Goal: Task Accomplishment & Management: Manage account settings

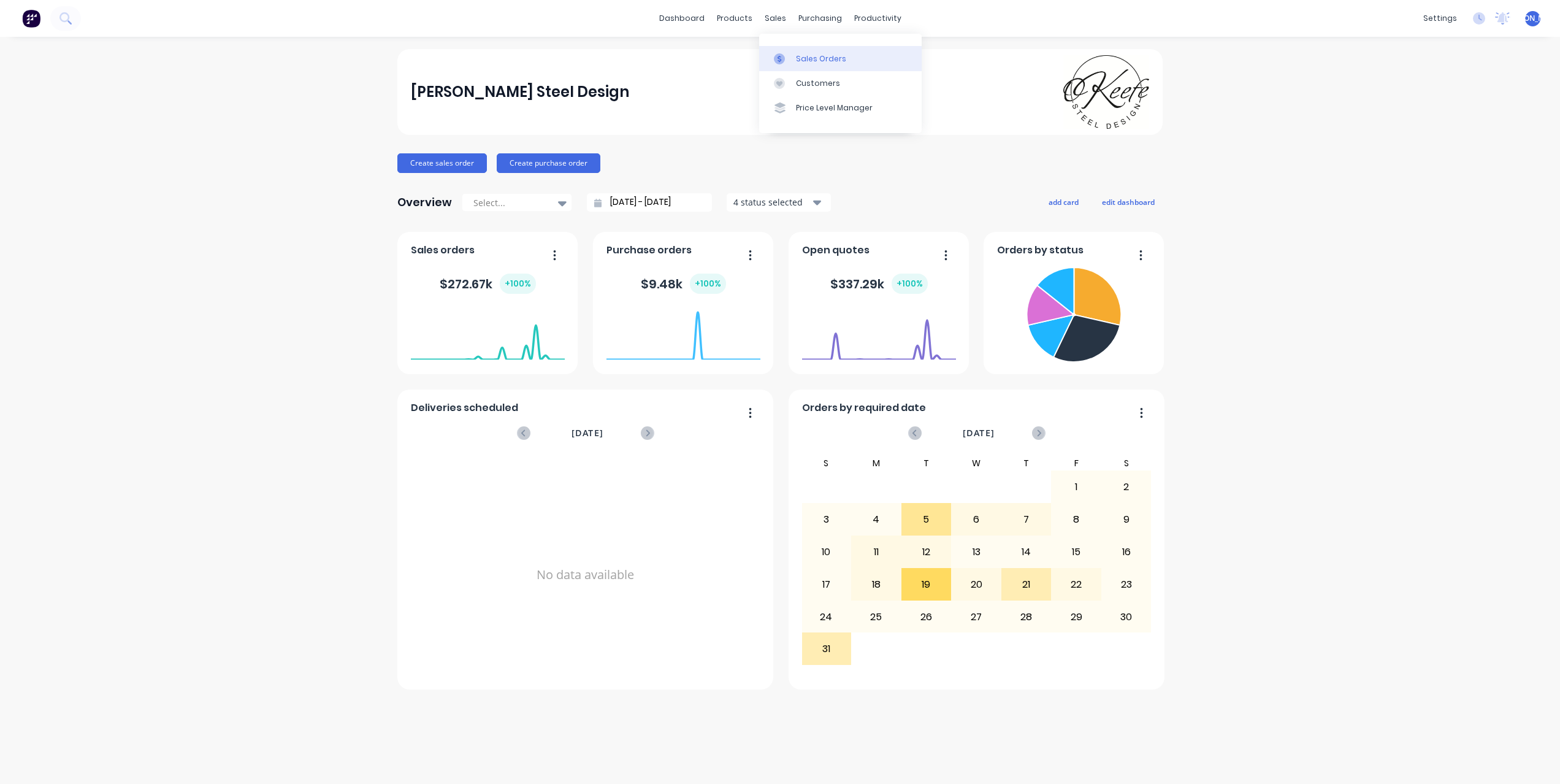
click at [828, 63] on div "Sales Orders" at bounding box center [821, 59] width 50 height 11
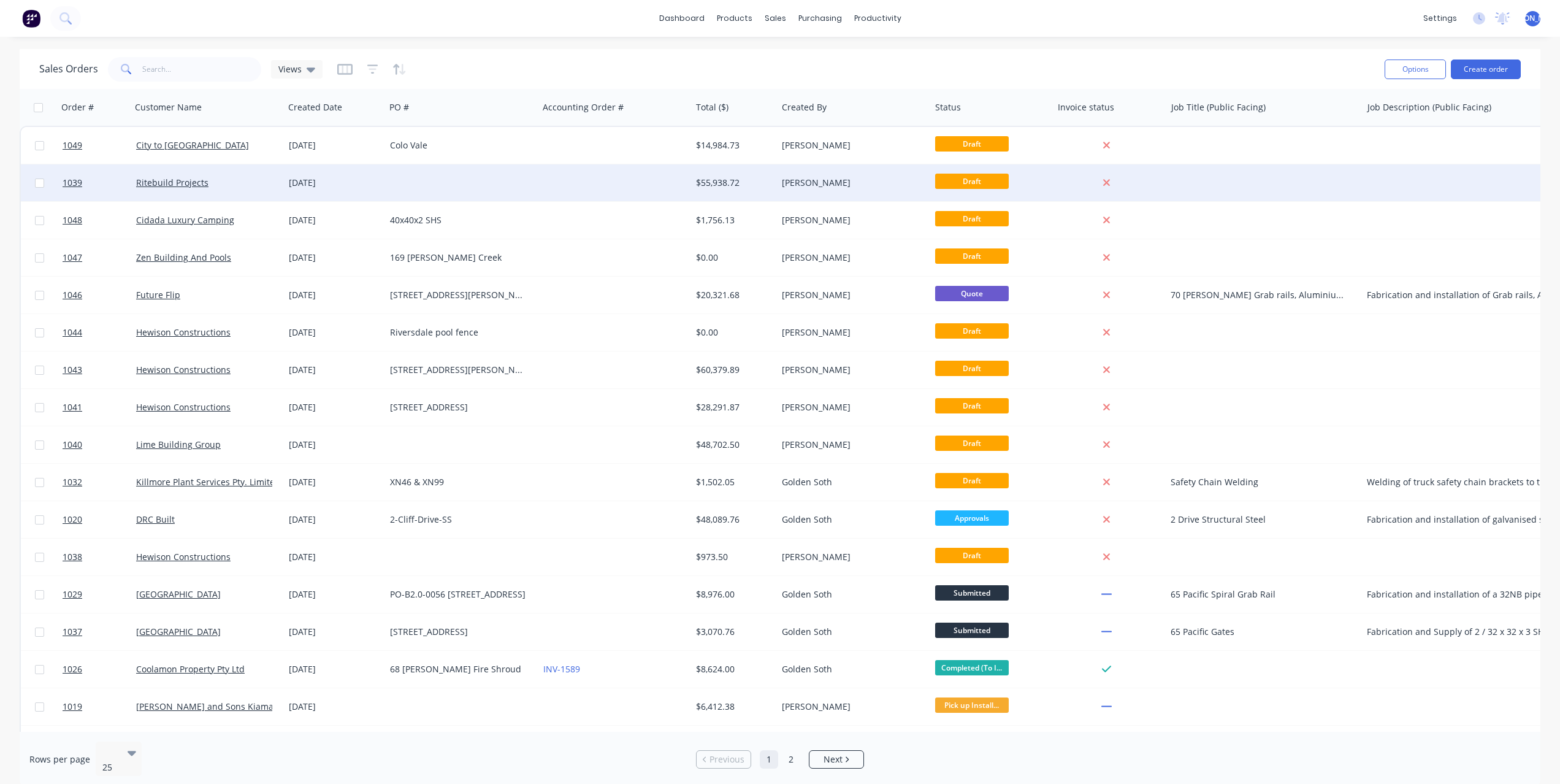
click at [220, 182] on div "Ritebuild Projects" at bounding box center [203, 182] width 136 height 12
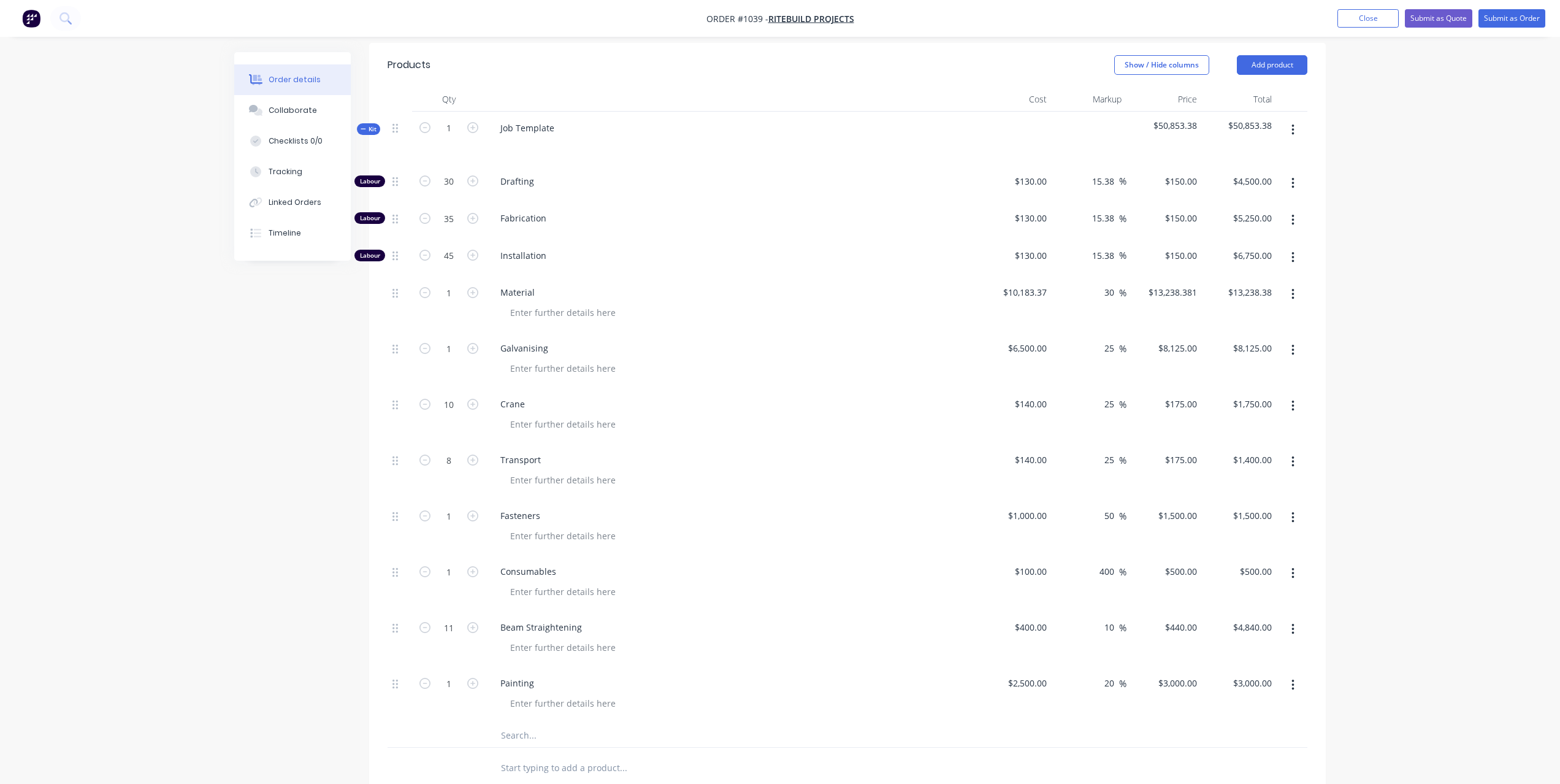
scroll to position [380, 0]
click at [1038, 182] on input "130" at bounding box center [1033, 178] width 38 height 18
type input "$110.00"
type input "$126.9231"
type input "$3,807.69"
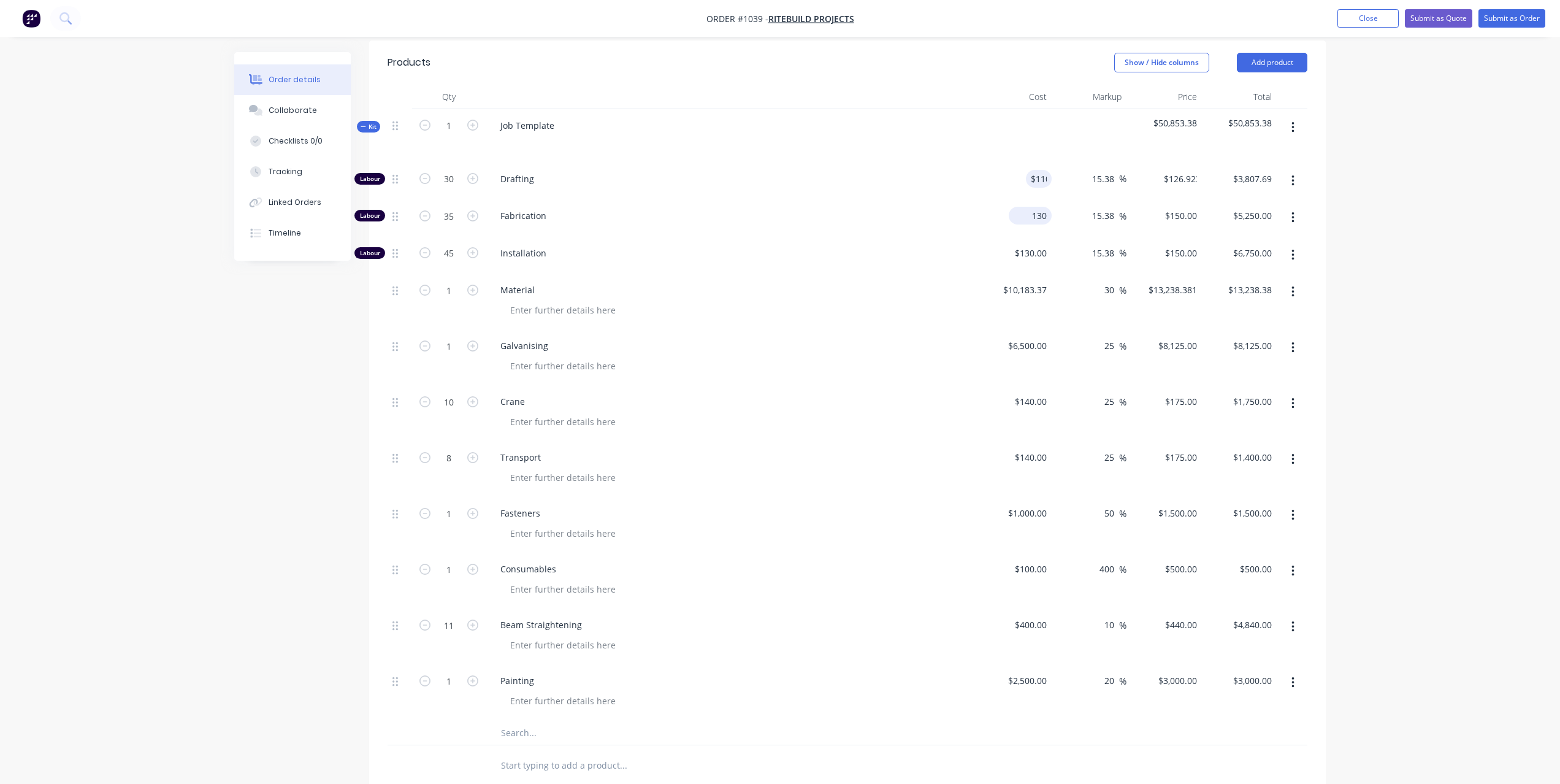
click at [1036, 222] on input "130" at bounding box center [1033, 216] width 38 height 18
type input "$110.00"
type input "$126.9231"
type input "$4,442.31"
click at [1036, 251] on input "130" at bounding box center [1041, 253] width 21 height 18
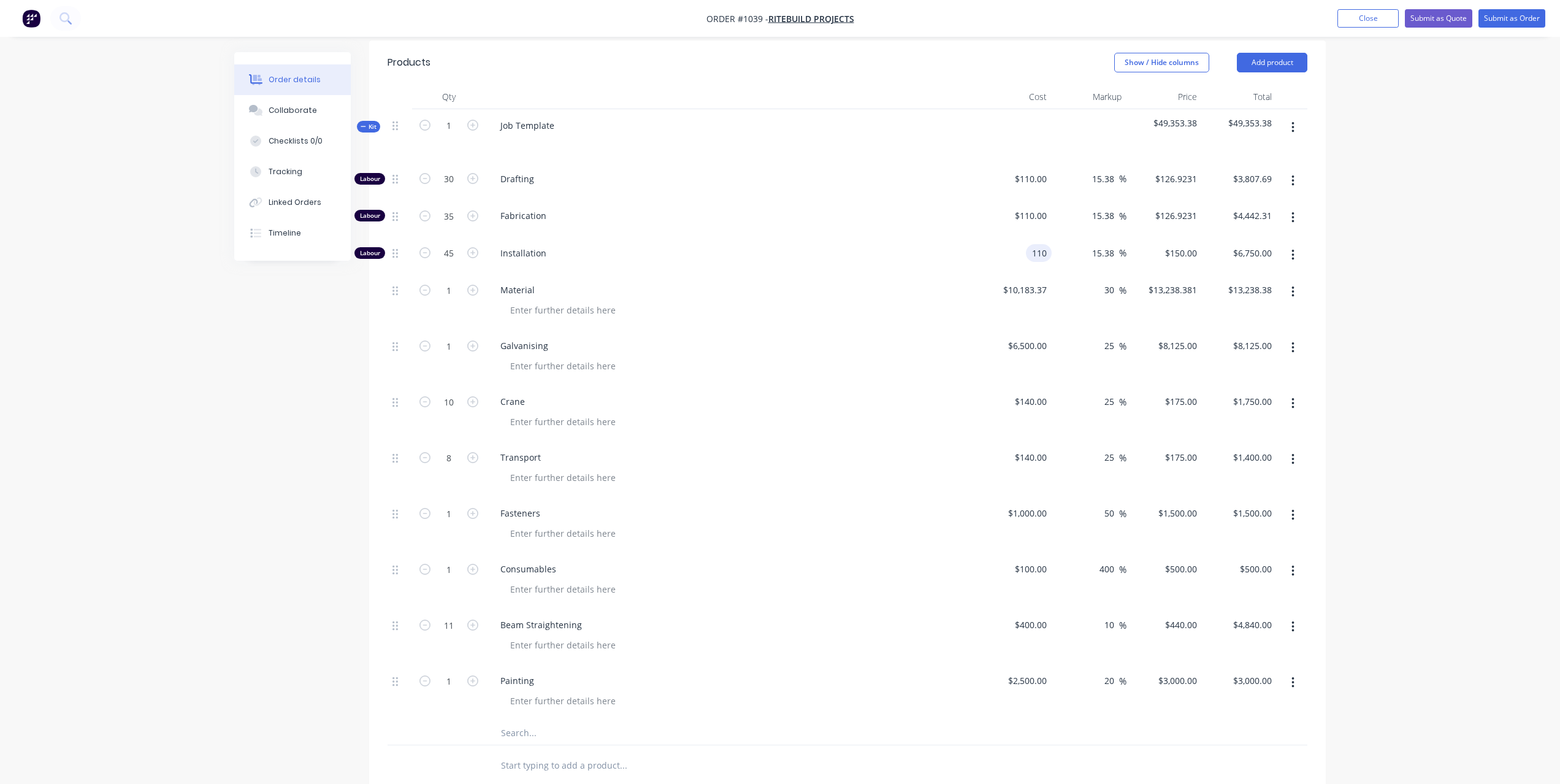
type input "$110.00"
type input "$126.9231"
type input "$5,711.54"
click at [1446, 230] on div "Order details Collaborate Checklists 0/0 Tracking Linked Orders Timeline Order …" at bounding box center [780, 359] width 1560 height 1477
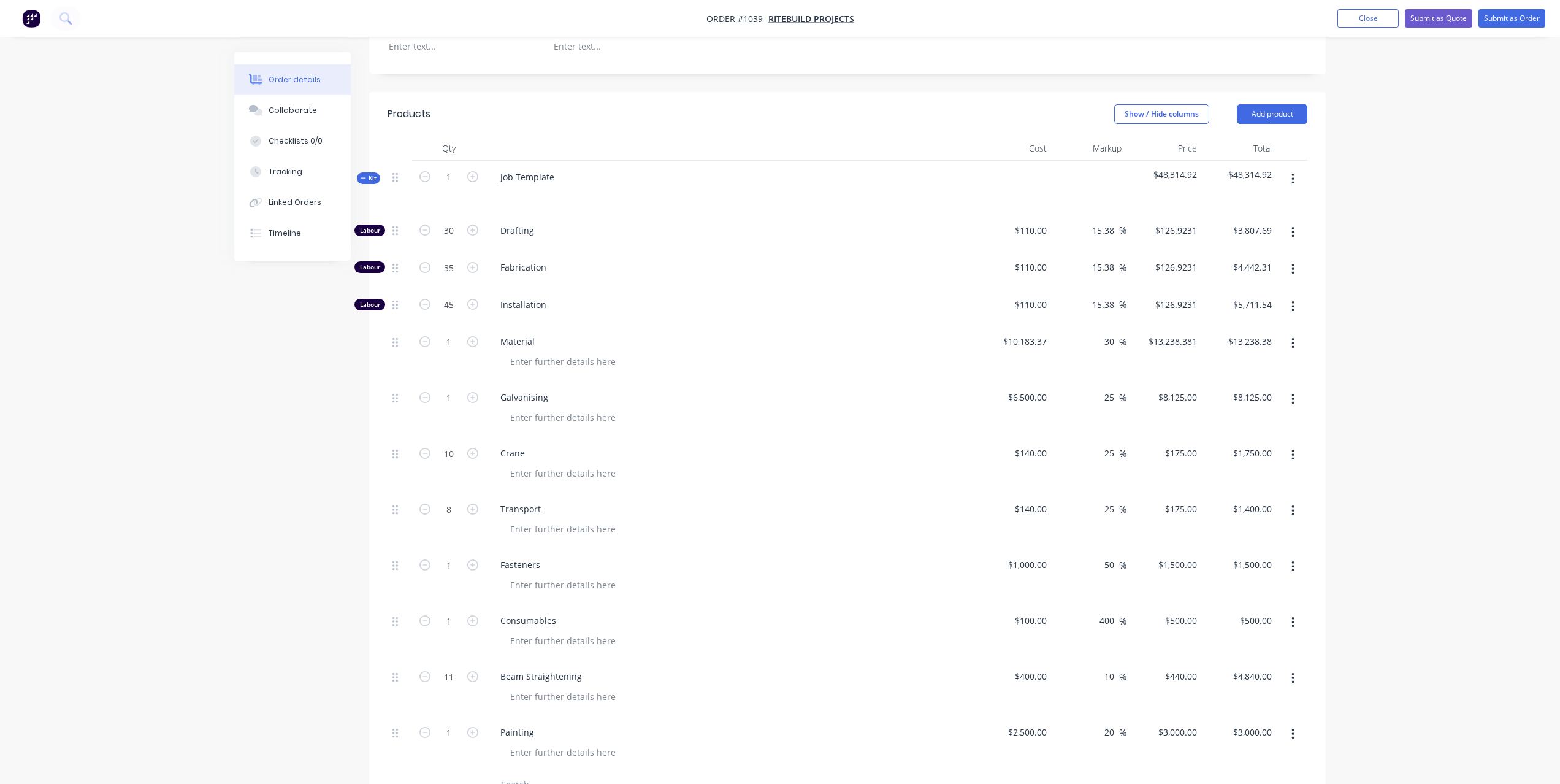
scroll to position [326, 0]
click at [1190, 235] on input "126.9231" at bounding box center [1181, 232] width 43 height 18
type input "150"
type input "36.36"
type input "$150.00"
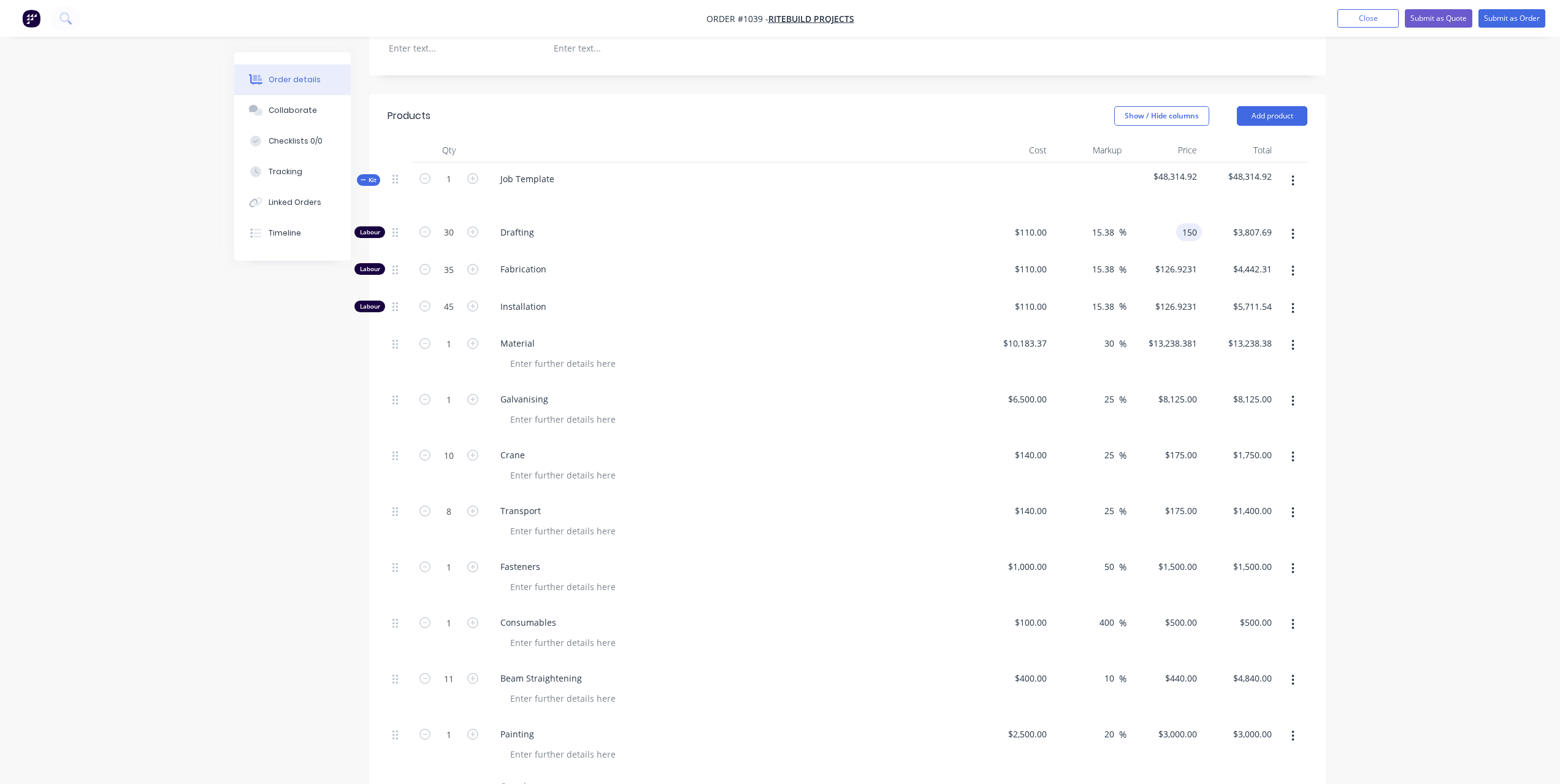
type input "$4,500.00"
click at [1353, 263] on div "Order details Collaborate Checklists 0/0 Tracking Linked Orders Timeline Order …" at bounding box center [780, 412] width 1560 height 1477
click at [1173, 269] on input "126.9231" at bounding box center [1178, 269] width 48 height 18
type input "1520"
type input "1281.82"
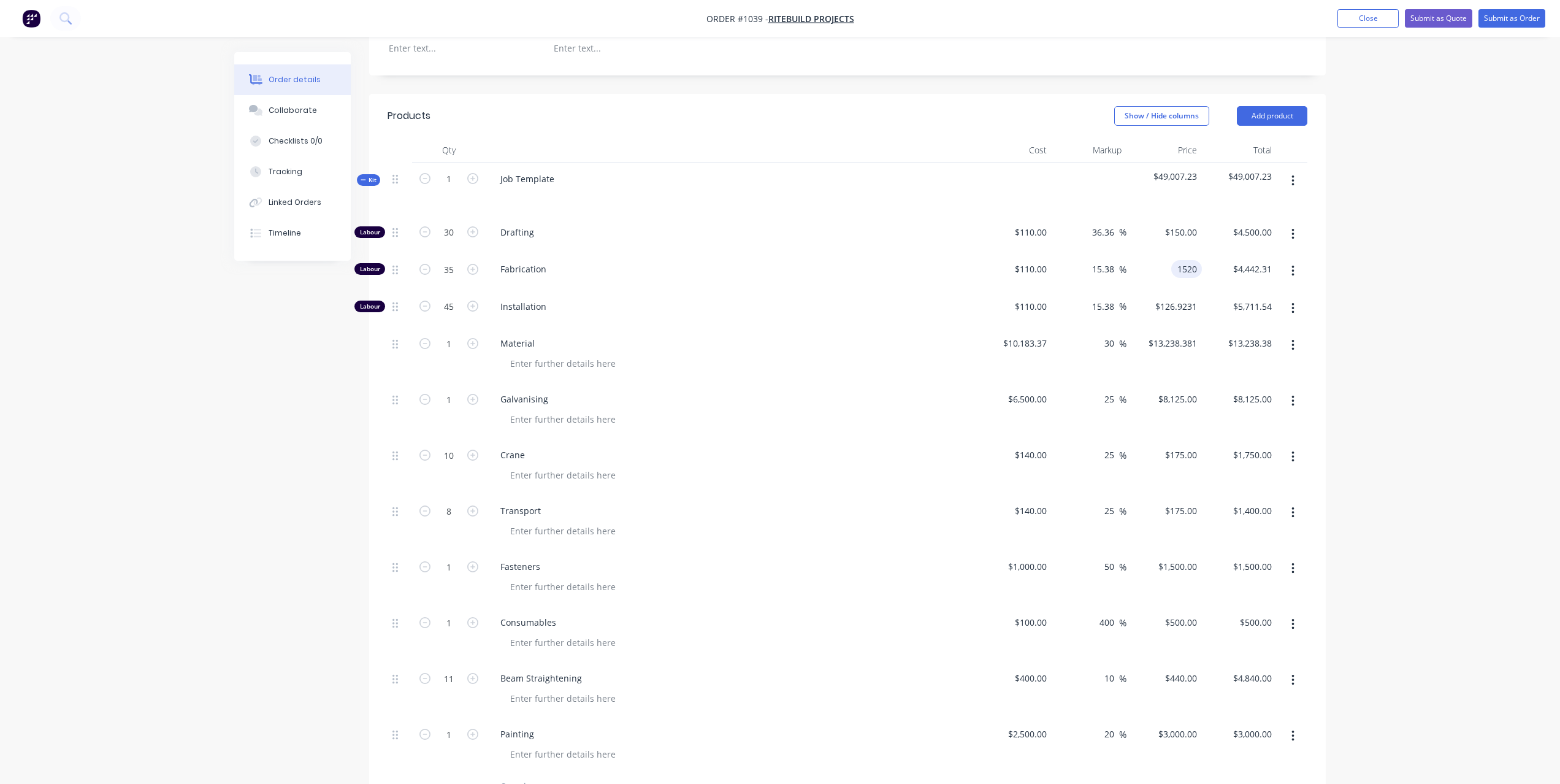
type input "$1,520.00"
type input "$53,200.00"
click at [1403, 276] on div "Order details Collaborate Checklists 0/0 Tracking Linked Orders Timeline Order …" at bounding box center [780, 412] width 1560 height 1477
click at [1193, 269] on input "1520" at bounding box center [1179, 269] width 45 height 18
type input "150"
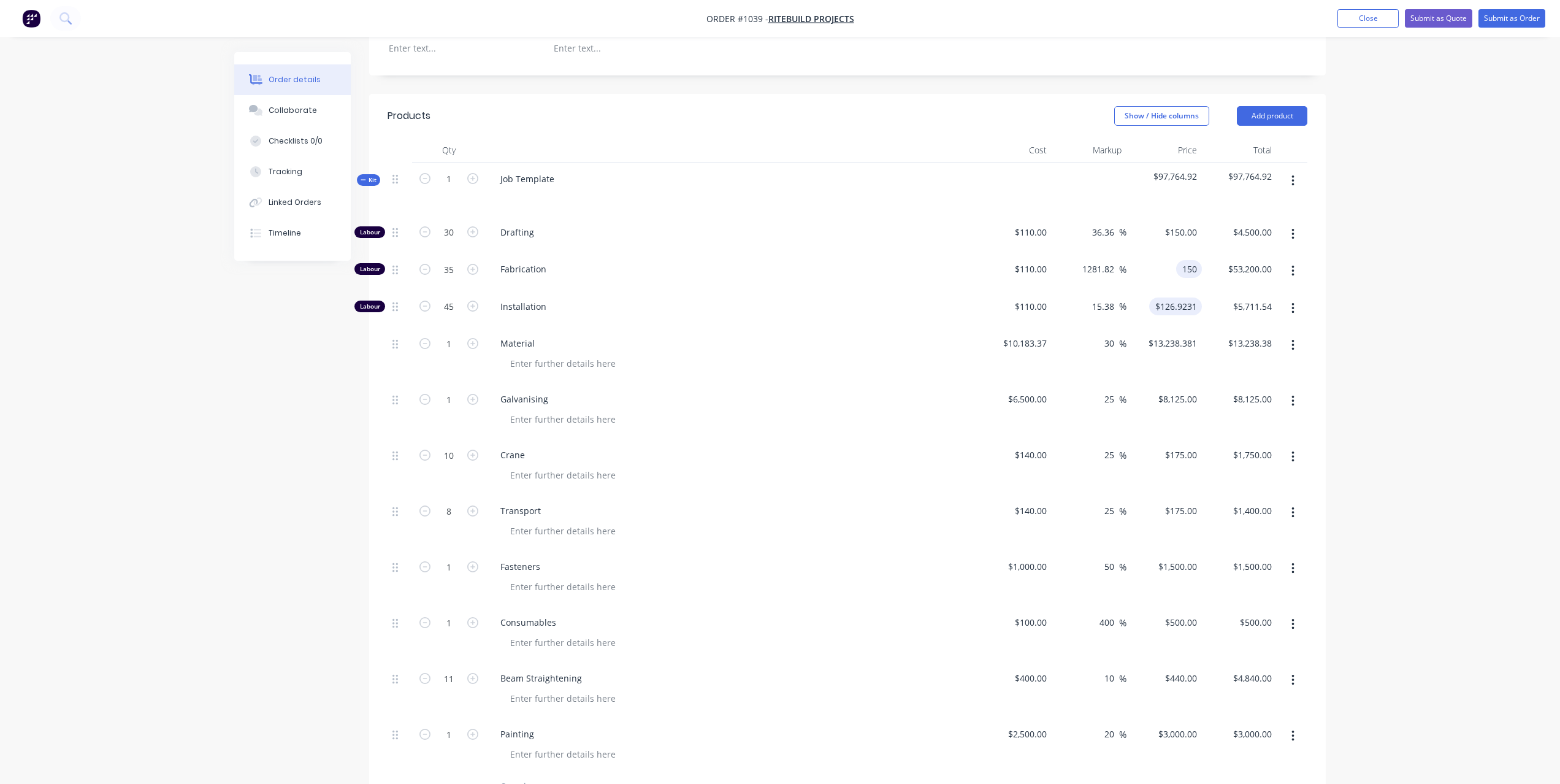
type input "36.36"
type input "$150.00"
type input "$5,250.00"
click at [1188, 312] on input "126.9231" at bounding box center [1178, 306] width 48 height 18
type input "150"
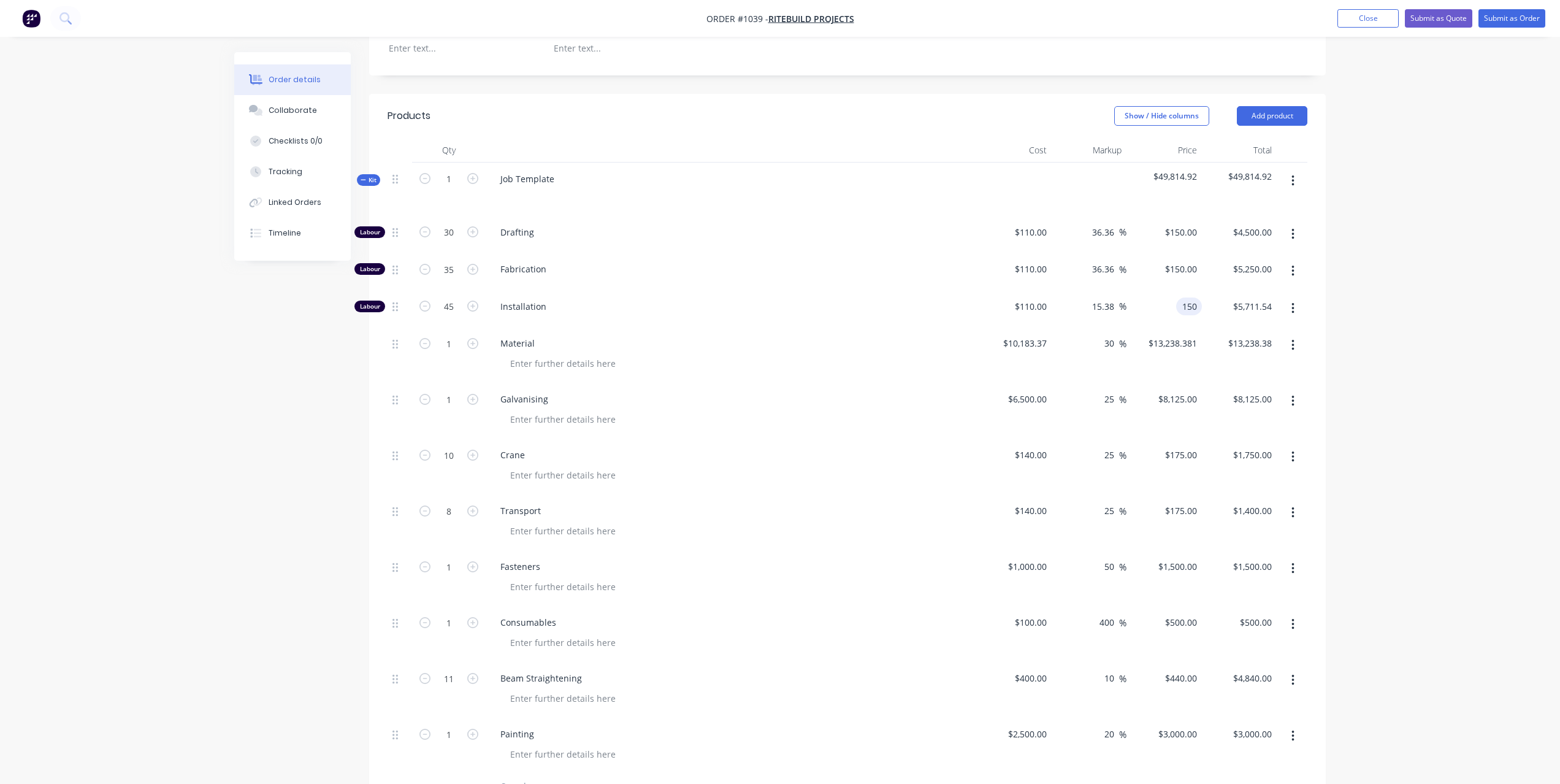
type input "36.36"
type input "$150.00"
type input "$6,750.00"
click at [1408, 314] on div "Order details Collaborate Checklists 0/0 Tracking Linked Orders Timeline Order …" at bounding box center [780, 412] width 1560 height 1477
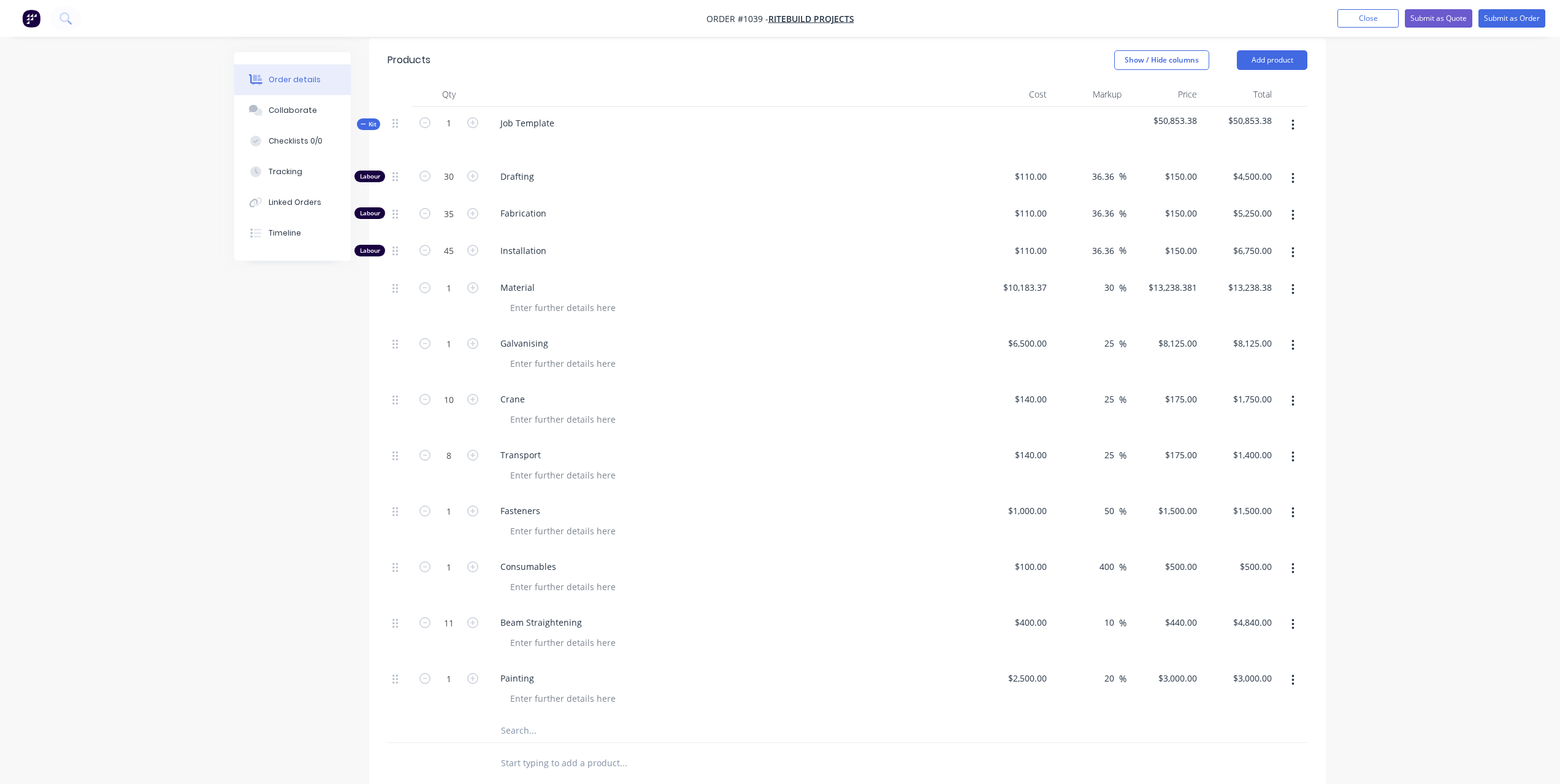
scroll to position [381, 0]
click at [1111, 295] on input "30" at bounding box center [1111, 288] width 16 height 18
type input "3"
type input "20"
type input "$12,220.044"
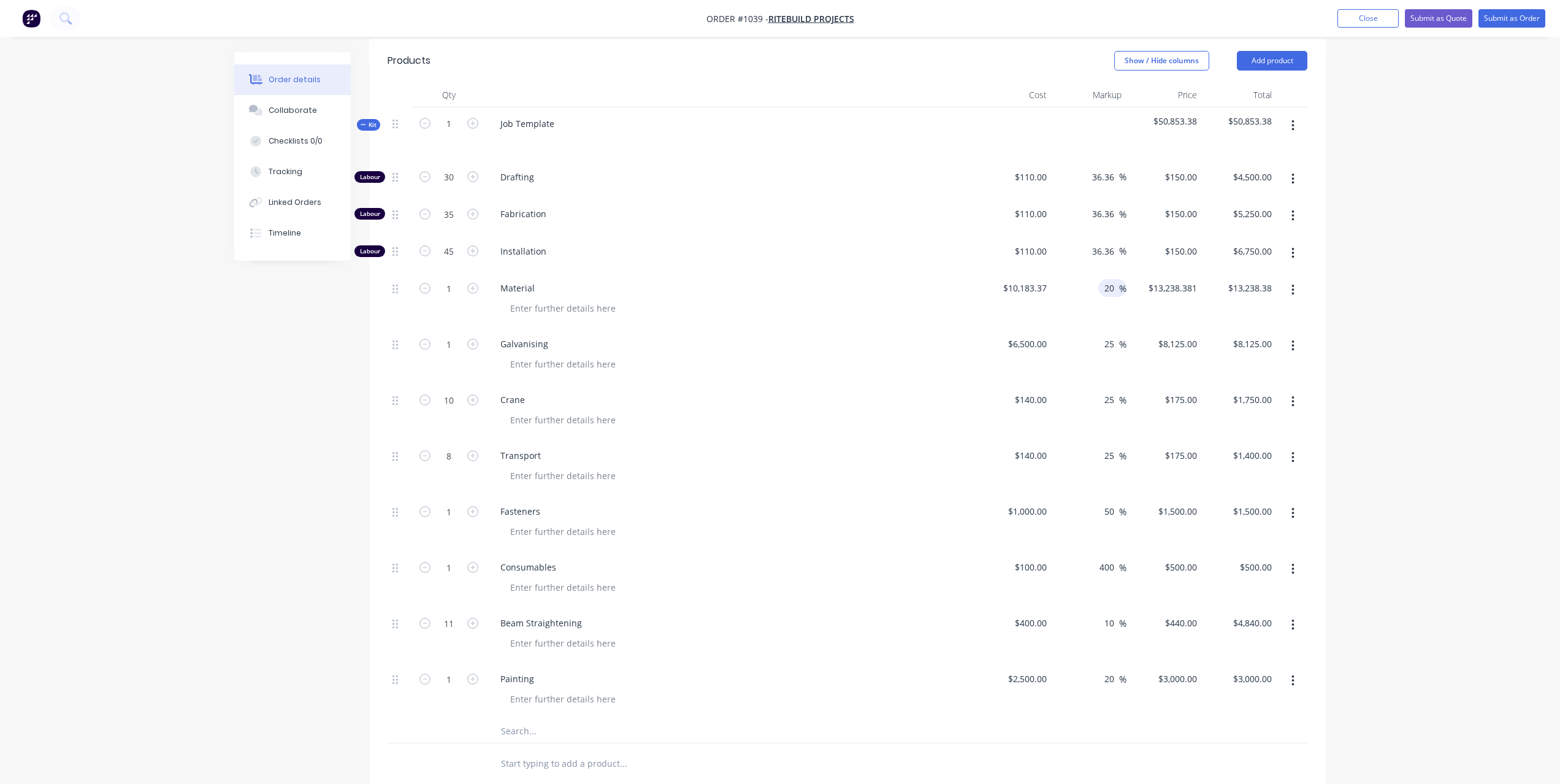
type input "$12,220.04"
click at [1453, 276] on div "Order details Collaborate Checklists 0/0 Tracking Linked Orders Timeline Order …" at bounding box center [780, 358] width 1560 height 1477
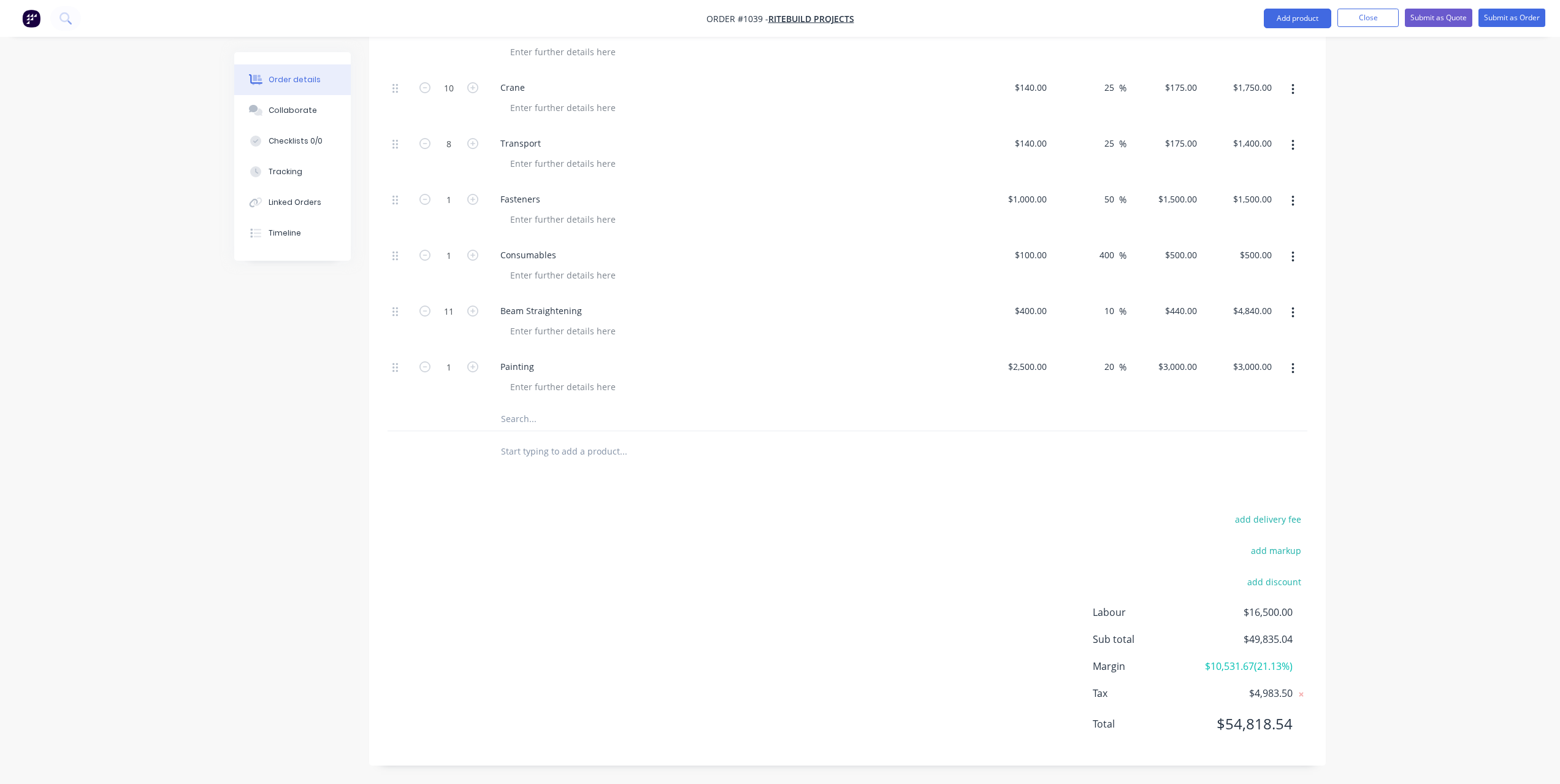
scroll to position [655, 0]
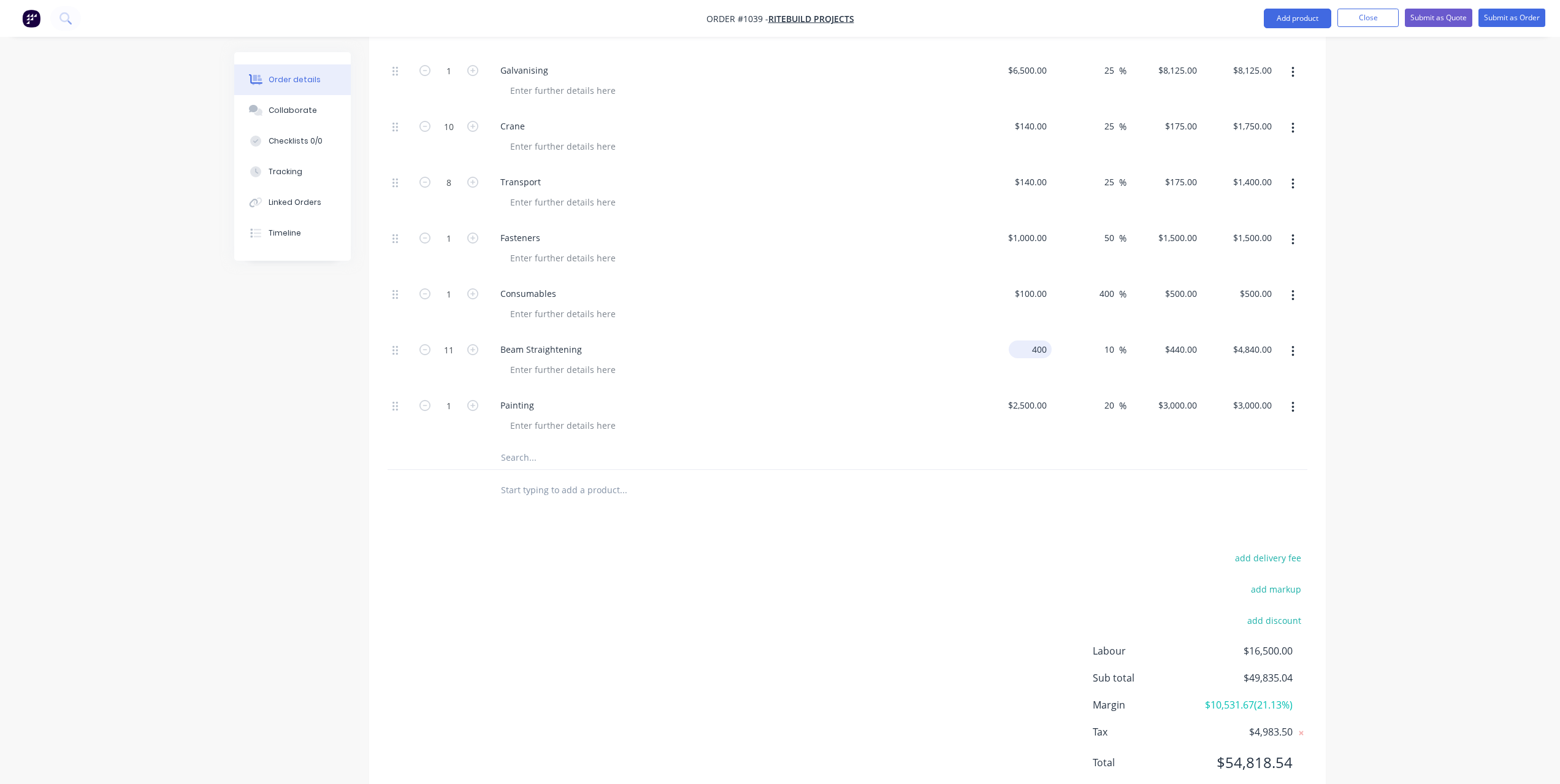
click at [1031, 354] on div "400 $400.00" at bounding box center [1033, 349] width 38 height 18
type input "$250.00"
type input "$275.00"
type input "$3,025.00"
click at [1500, 322] on div "Order details Collaborate Checklists 0/0 Tracking Linked Orders Timeline Order …" at bounding box center [780, 84] width 1560 height 1477
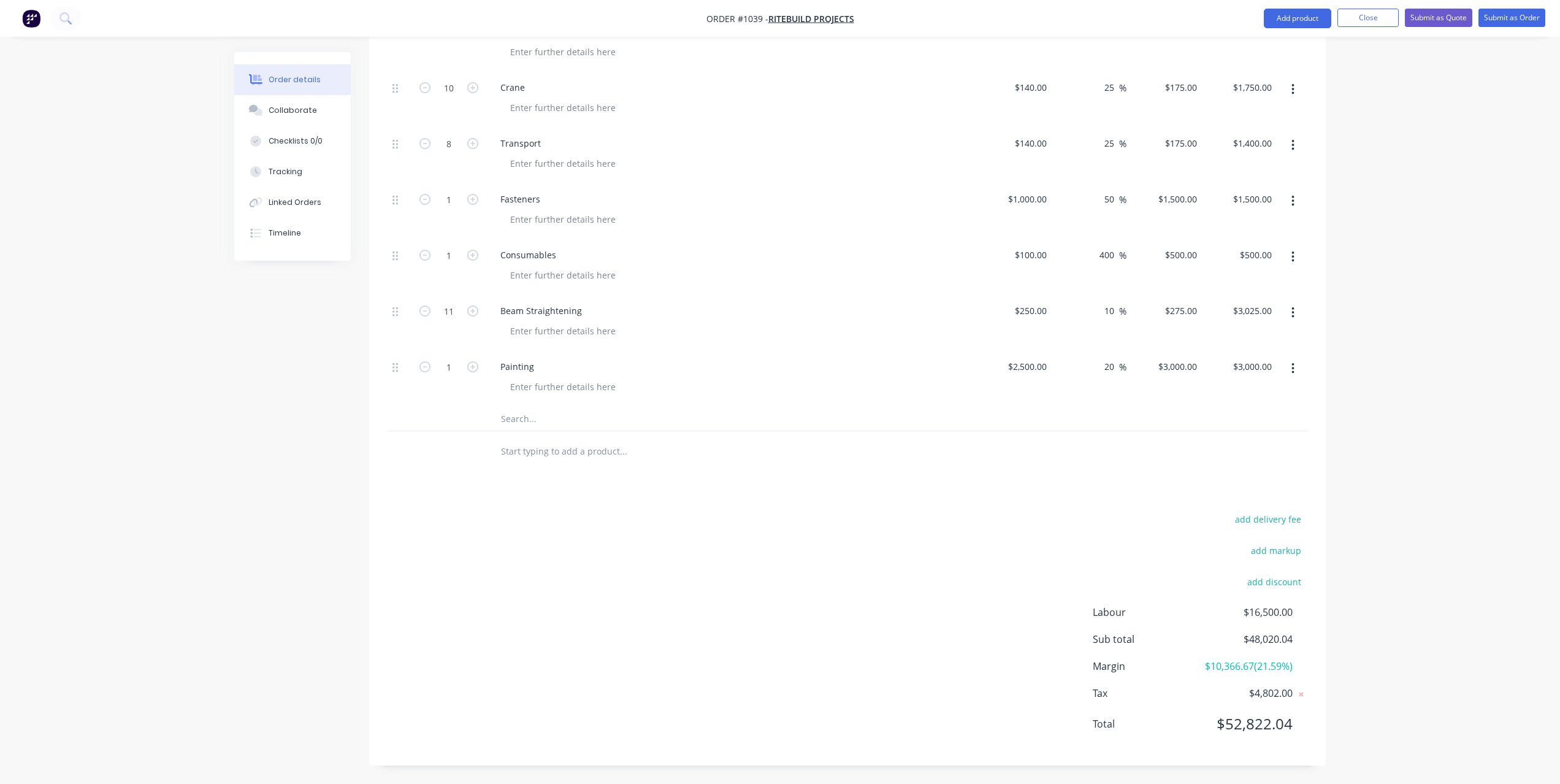
scroll to position [708, 0]
